Goal: Task Accomplishment & Management: Use online tool/utility

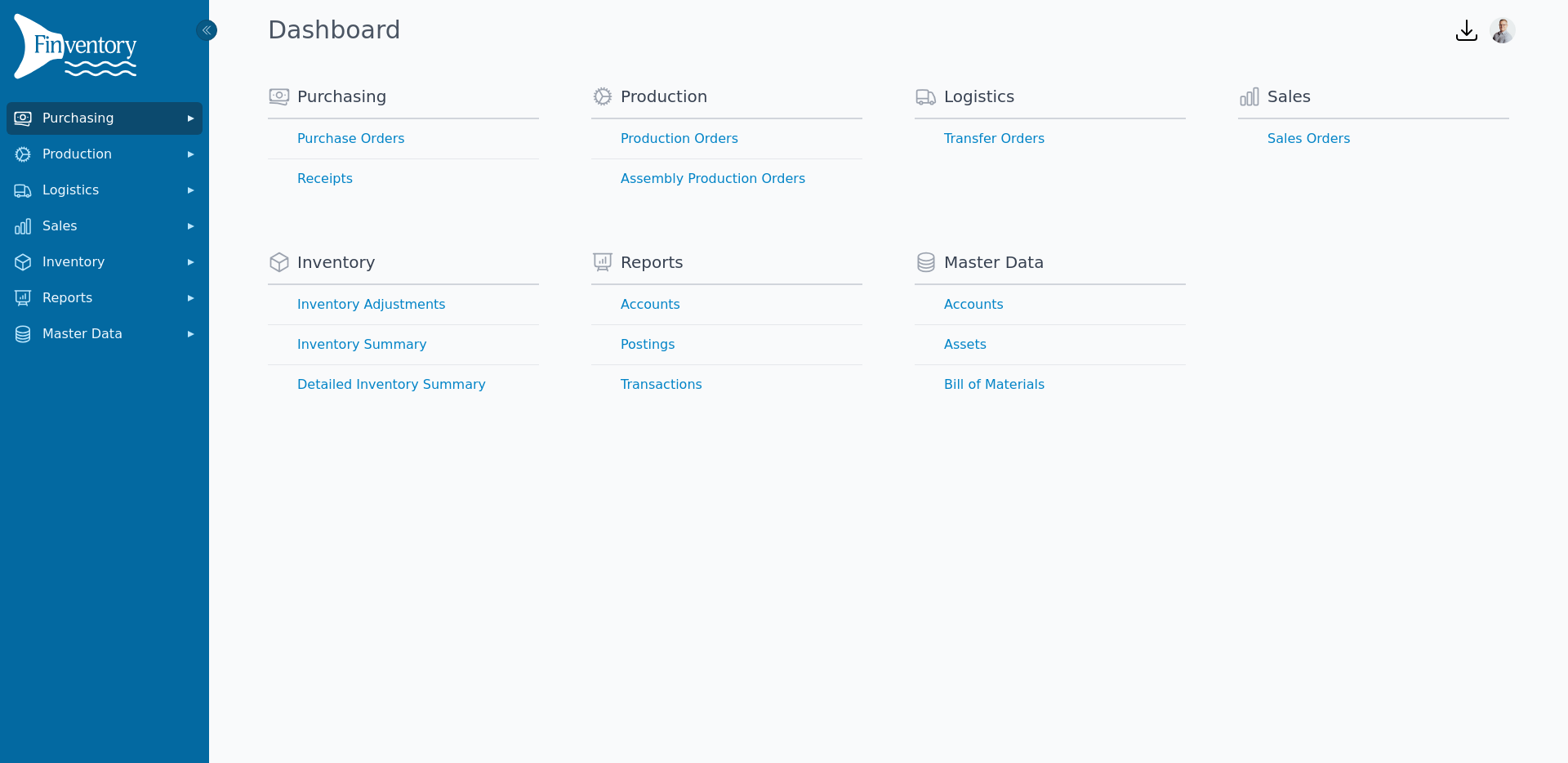
click at [95, 115] on span "Purchasing" at bounding box center [107, 118] width 131 height 20
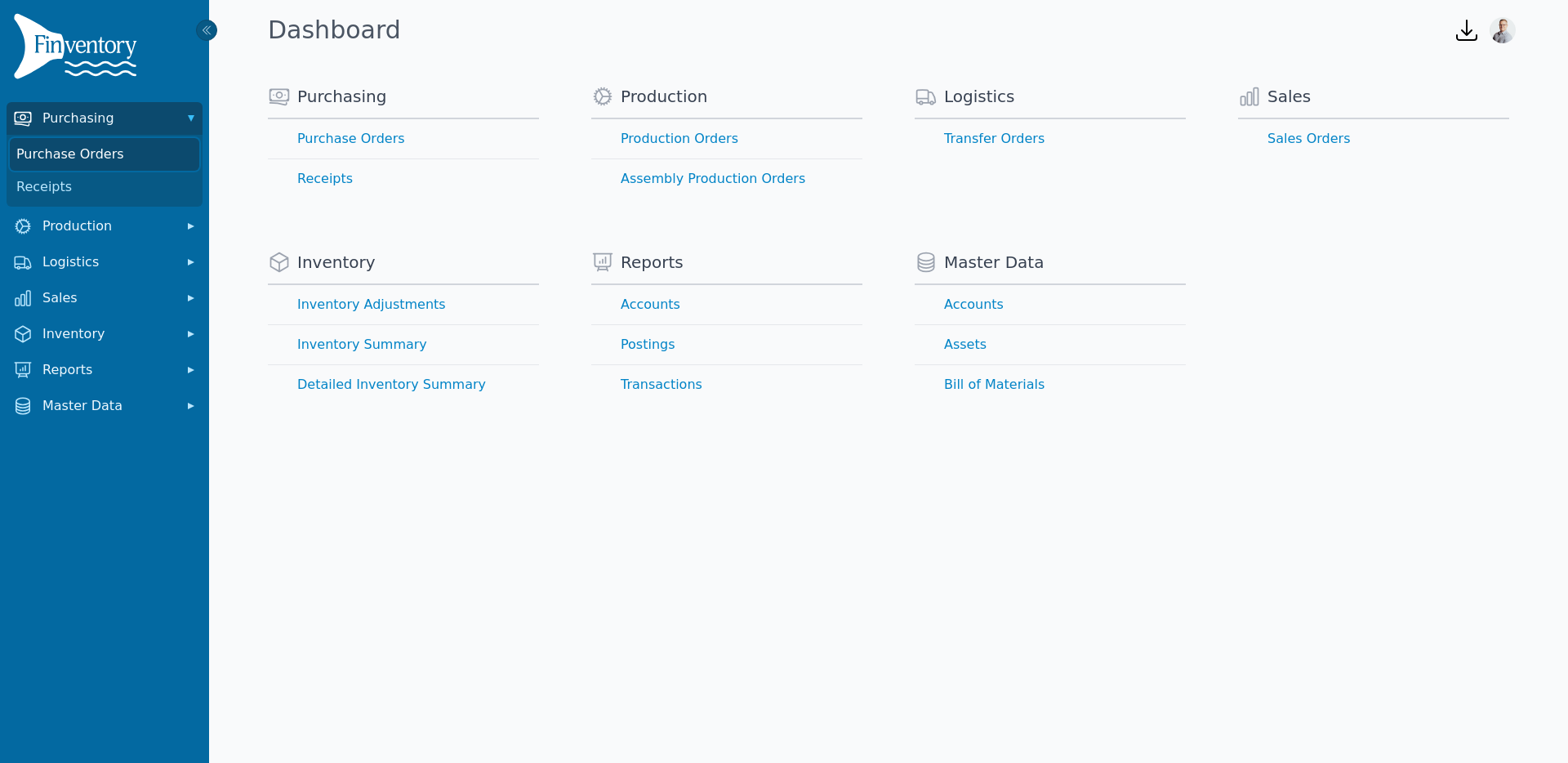
click at [101, 153] on link "Purchase Orders" at bounding box center [104, 154] width 190 height 33
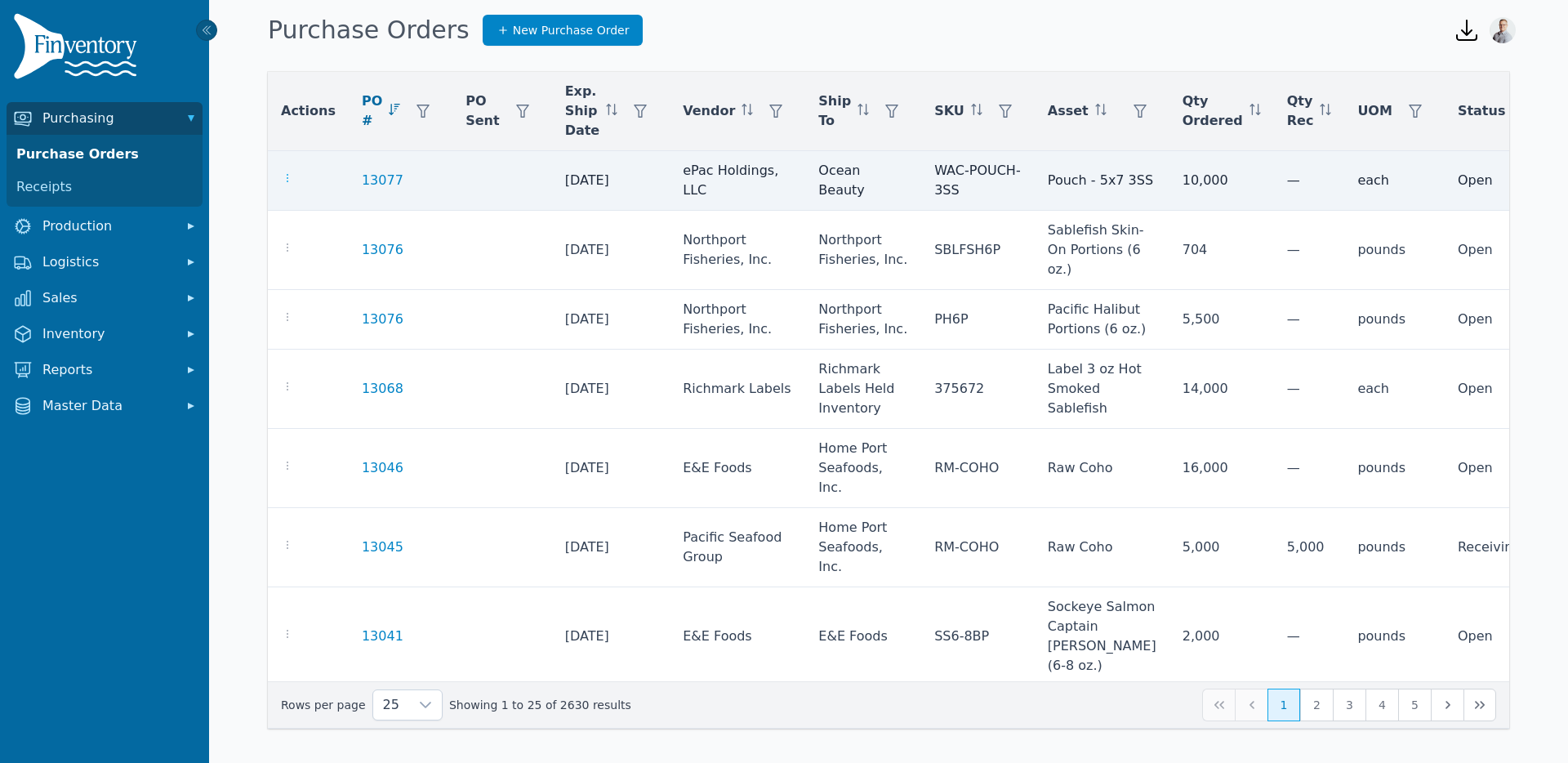
click at [292, 180] on icon "button" at bounding box center [288, 178] width 13 height 13
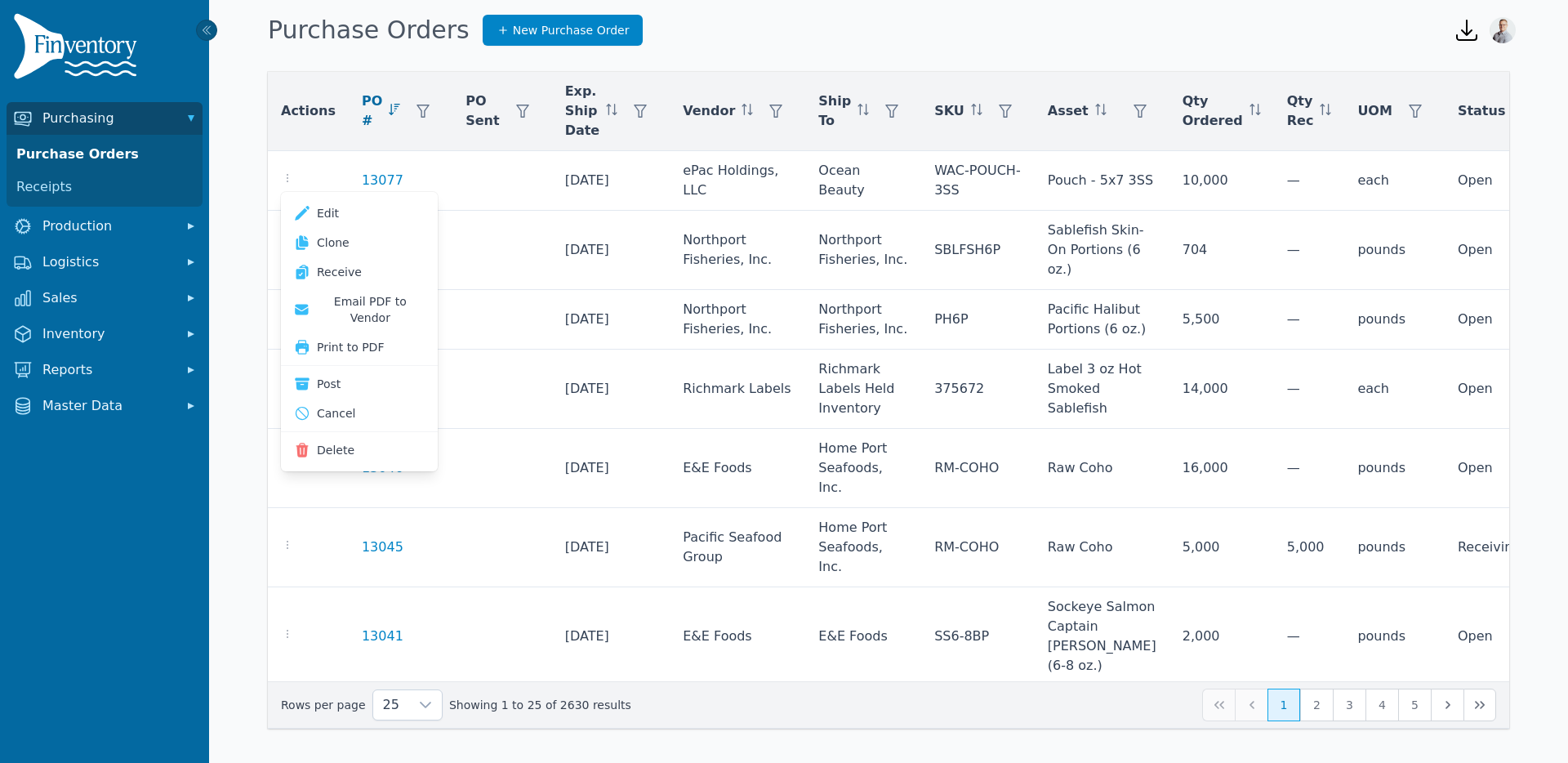
click at [232, 233] on div "Actions PO # PO Sent Exp. Ship Date Vendor Ship To SKU Asset Qty Ordered Qty Re…" at bounding box center [888, 403] width 1359 height 702
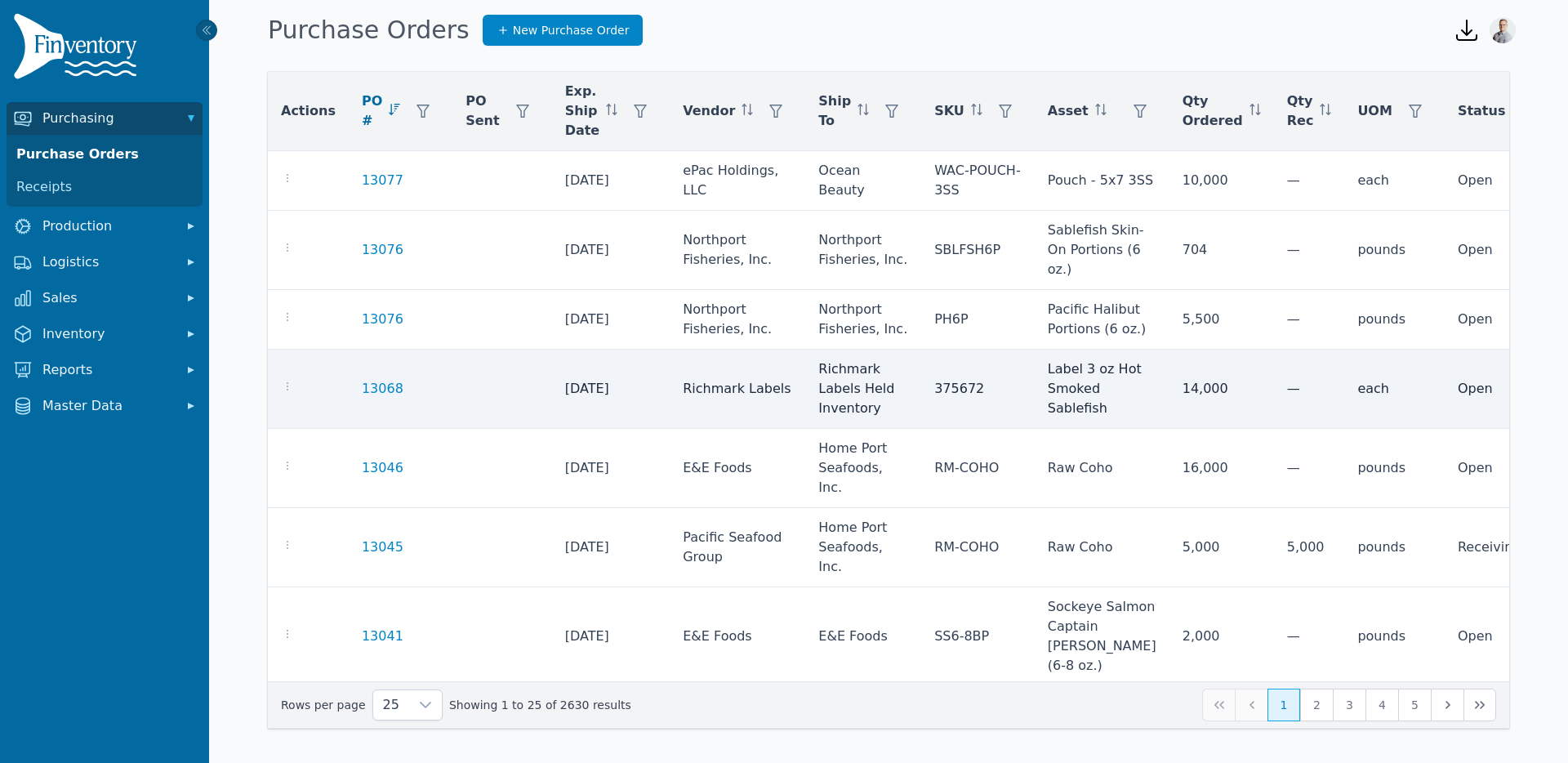
scroll to position [1, 0]
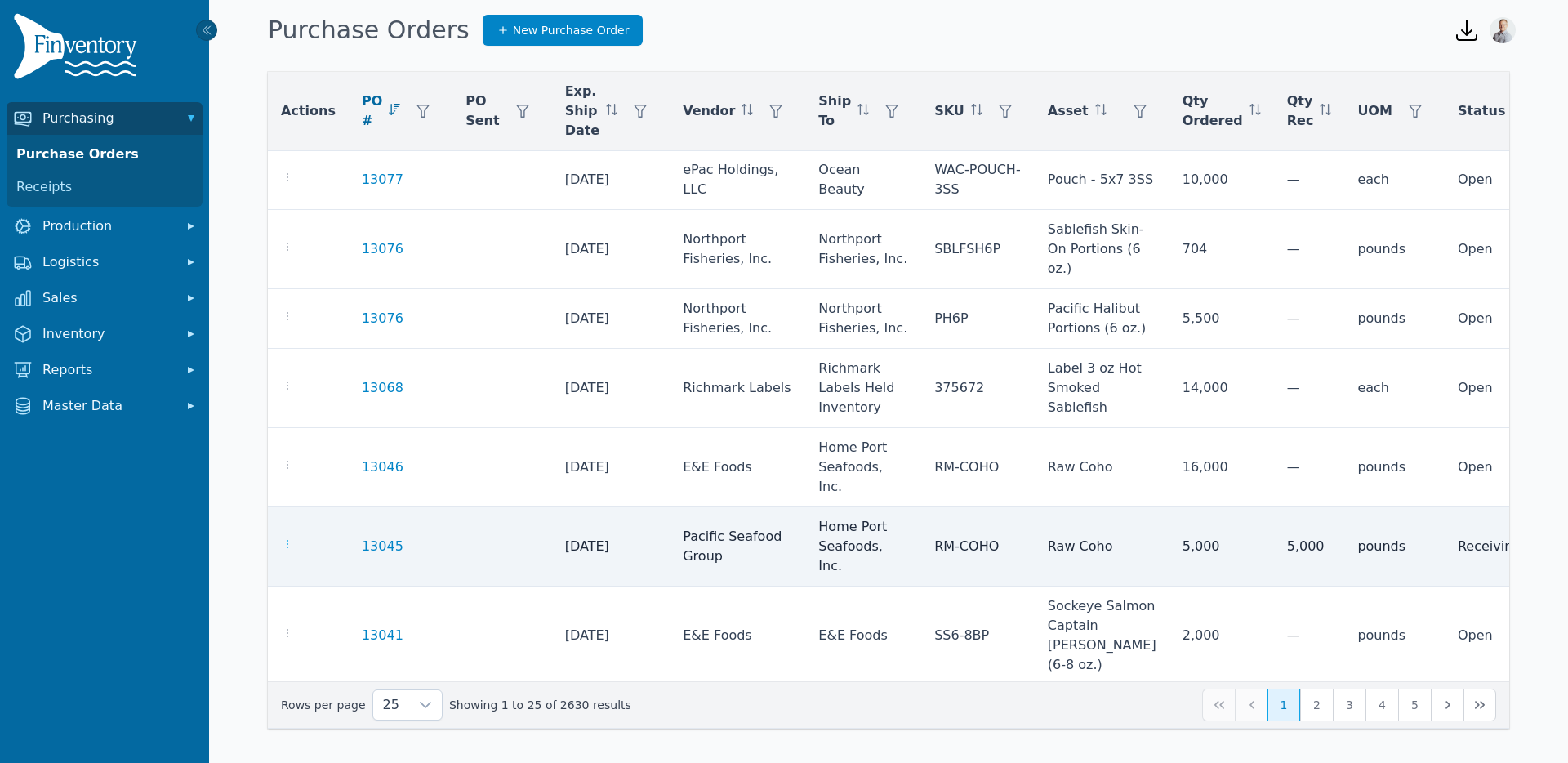
click at [290, 538] on icon "button" at bounding box center [288, 544] width 13 height 13
